Goal: Download file/media

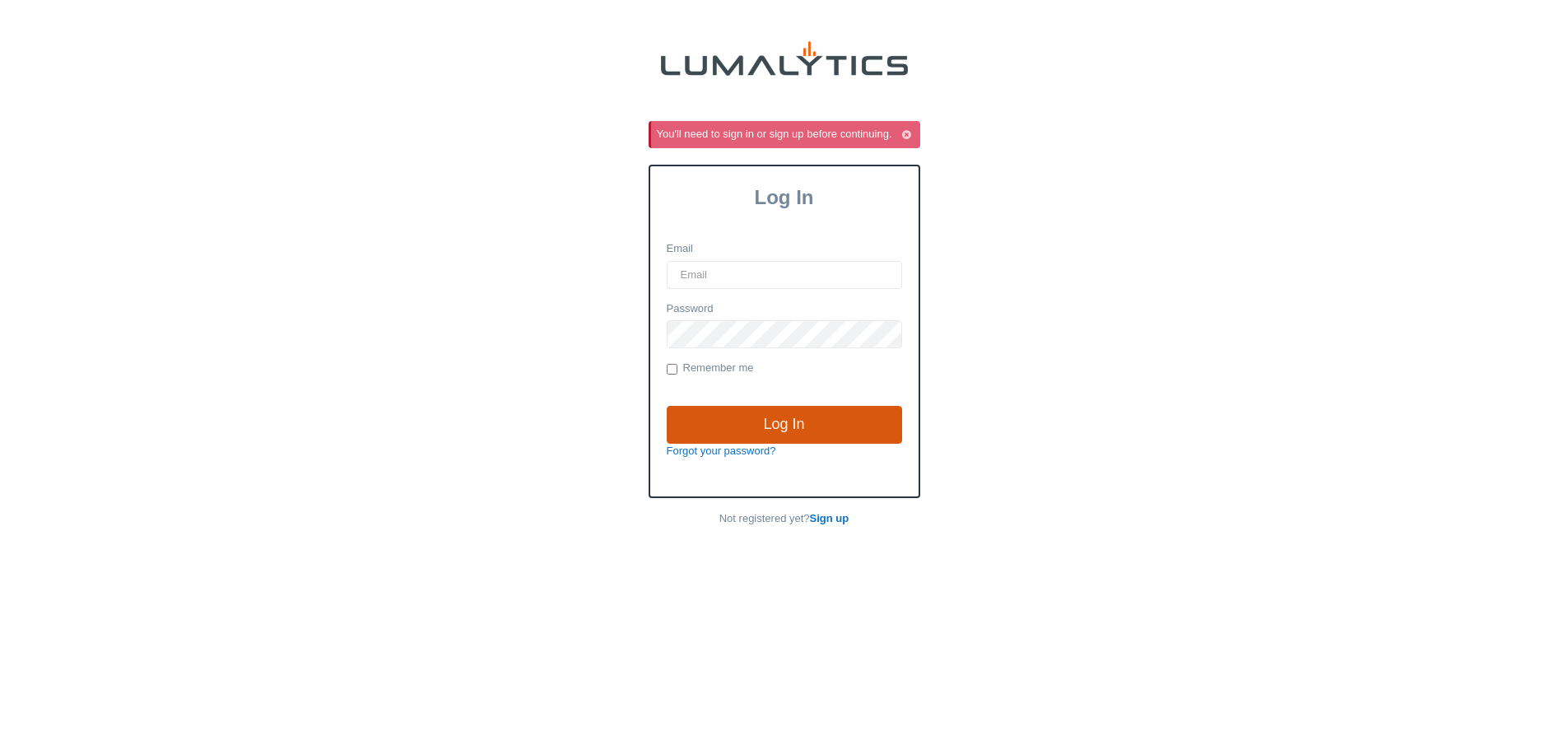
type input "[EMAIL_ADDRESS][DOMAIN_NAME]"
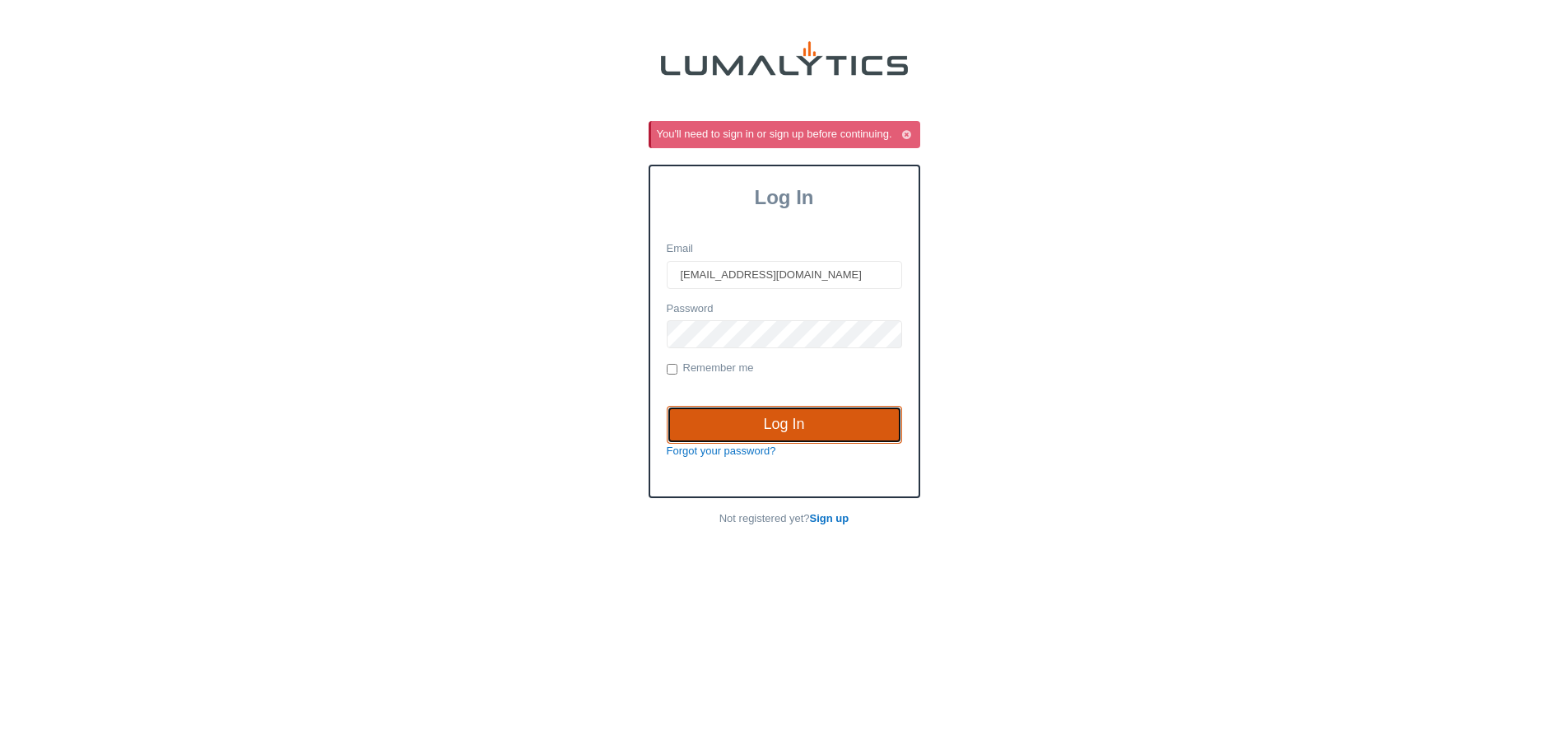
click at [755, 427] on input "Log In" at bounding box center [784, 425] width 236 height 38
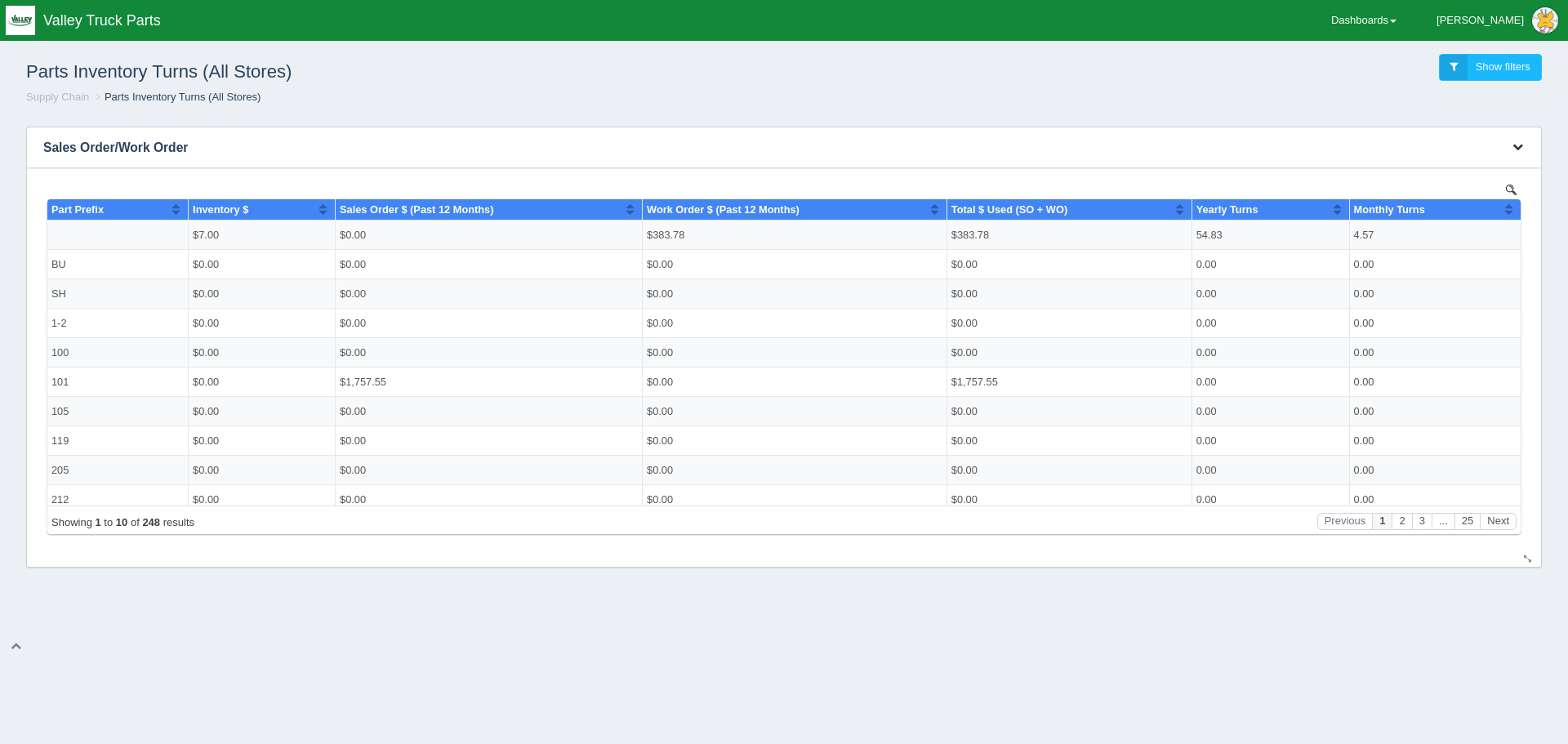
click at [1515, 148] on icon "button" at bounding box center [1518, 146] width 11 height 11
click at [1451, 170] on link "Download CSV" at bounding box center [1463, 172] width 130 height 23
